Goal: Task Accomplishment & Management: Manage account settings

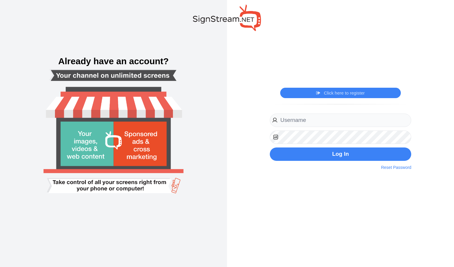
click at [362, 127] on div "Log In Reset Password" at bounding box center [341, 136] width 142 height 47
click at [352, 123] on input "email" at bounding box center [341, 119] width 142 height 13
type input "tlgdunwoodyga@thelittlegym.com"
click at [270, 147] on button "Log In" at bounding box center [341, 153] width 142 height 13
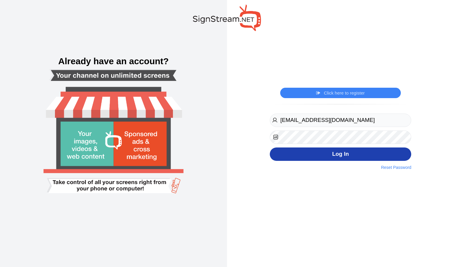
click at [323, 149] on button "Log In" at bounding box center [341, 153] width 142 height 13
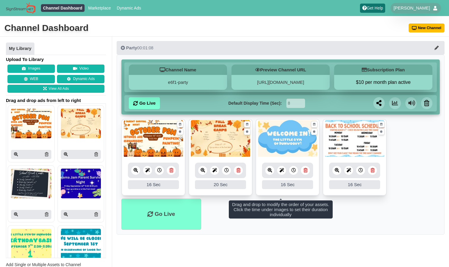
click at [373, 170] on icon at bounding box center [373, 170] width 4 height 4
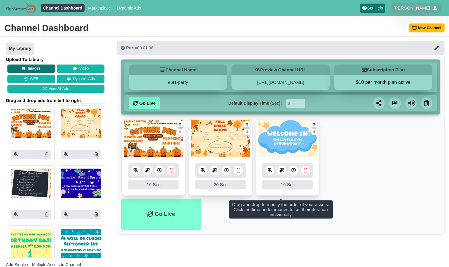
click at [36, 65] on button "Images" at bounding box center [31, 68] width 48 height 8
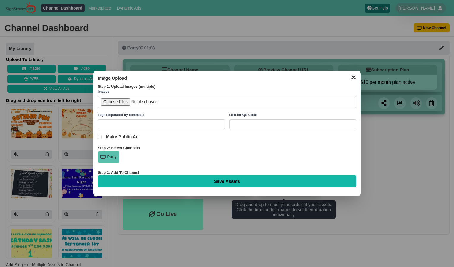
click at [116, 105] on input "file" at bounding box center [227, 102] width 258 height 12
type input "C:\fakepath\The little gym.jpg"
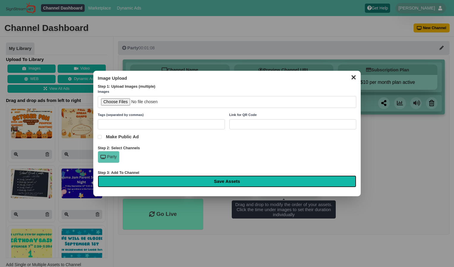
click at [202, 181] on input "Save Assets" at bounding box center [227, 181] width 258 height 12
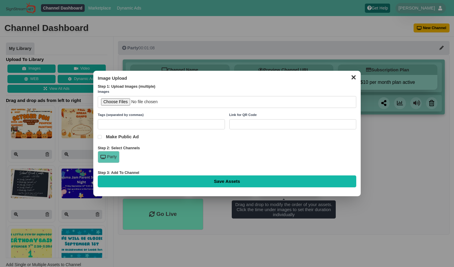
type input "Saving..."
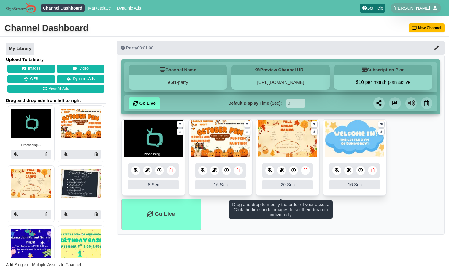
click at [159, 187] on div "8 Sec" at bounding box center [153, 184] width 51 height 9
click at [160, 172] on icon at bounding box center [159, 170] width 4 height 4
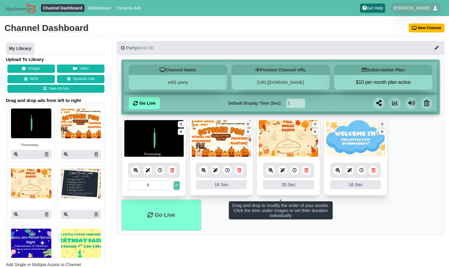
click at [169, 185] on input "9" at bounding box center [150, 185] width 45 height 10
click at [169, 185] on input "10" at bounding box center [150, 185] width 45 height 10
click at [169, 185] on input "11" at bounding box center [150, 185] width 45 height 10
click at [169, 185] on input "12" at bounding box center [150, 185] width 45 height 10
click at [169, 185] on input "13" at bounding box center [150, 185] width 45 height 10
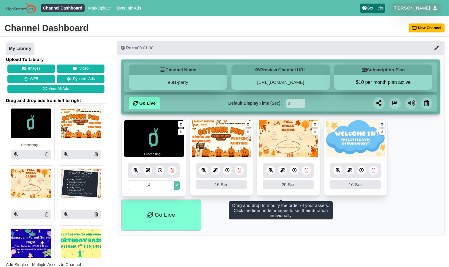
click at [169, 185] on input "14" at bounding box center [150, 185] width 45 height 10
click at [169, 185] on input "15" at bounding box center [150, 185] width 45 height 10
type input "16"
click at [169, 185] on input "16" at bounding box center [150, 185] width 45 height 10
click at [177, 187] on button at bounding box center [177, 185] width 6 height 9
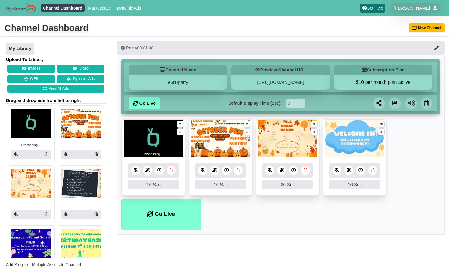
click at [277, 218] on ul "Go Live" at bounding box center [280, 213] width 319 height 31
